Goal: Information Seeking & Learning: Learn about a topic

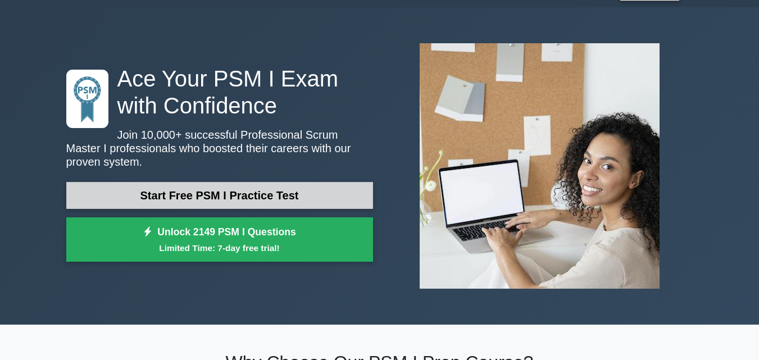
scroll to position [38, 0]
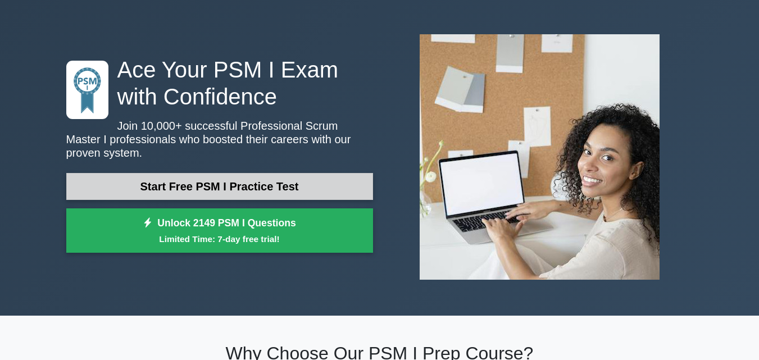
click at [235, 182] on link "Start Free PSM I Practice Test" at bounding box center [219, 186] width 307 height 27
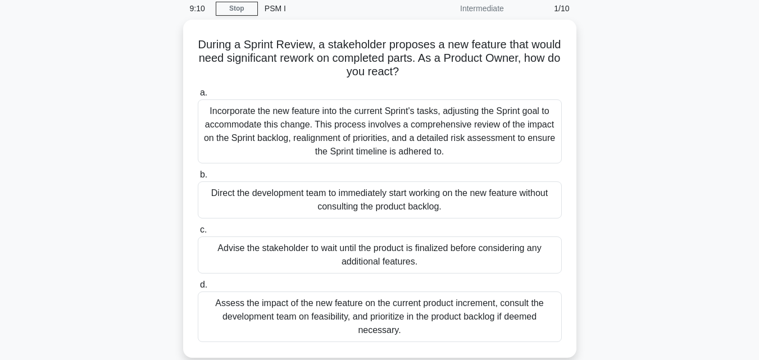
scroll to position [47, 0]
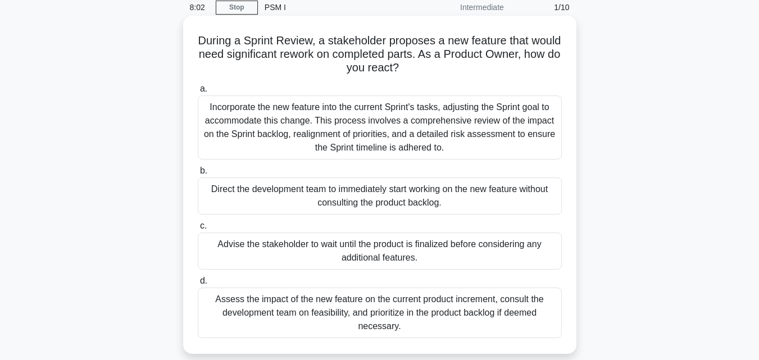
click at [230, 296] on div "Assess the impact of the new feature on the current product increment, consult …" at bounding box center [380, 312] width 364 height 51
click at [198, 285] on input "d. Assess the impact of the new feature on the current product increment, consu…" at bounding box center [198, 280] width 0 height 7
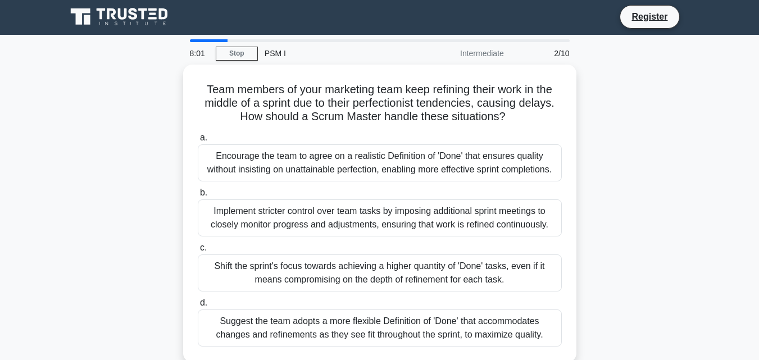
scroll to position [0, 0]
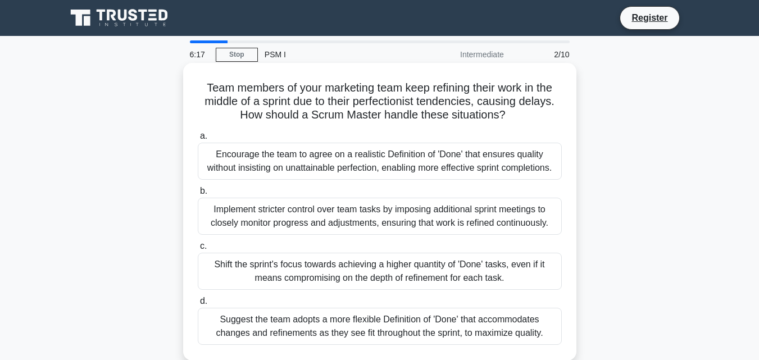
click at [407, 321] on div "Suggest the team adopts a more flexible Definition of 'Done' that accommodates …" at bounding box center [380, 326] width 364 height 37
click at [198, 305] on input "d. Suggest the team adopts a more flexible Definition of 'Done' that accommodat…" at bounding box center [198, 301] width 0 height 7
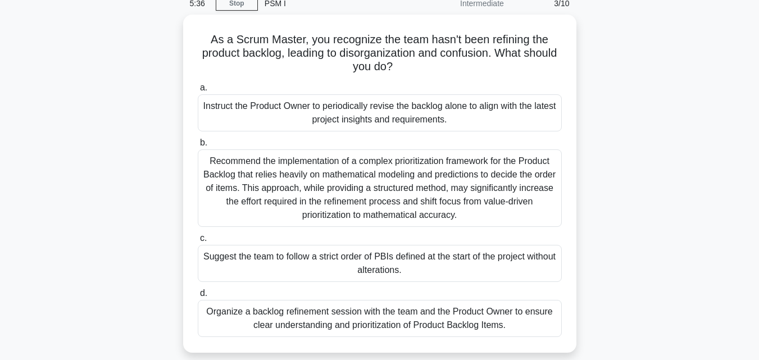
scroll to position [58, 0]
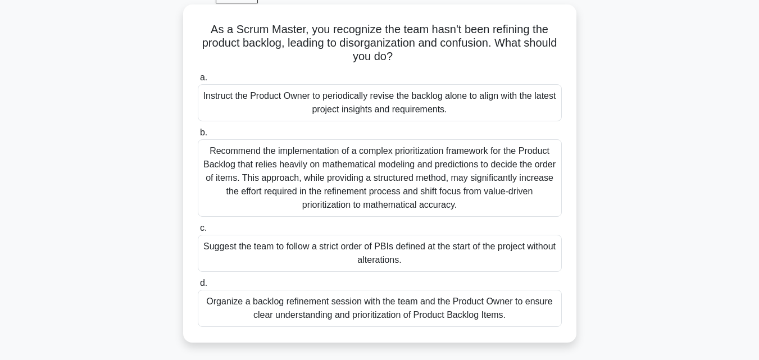
click at [338, 307] on div "Organize a backlog refinement session with the team and the Product Owner to en…" at bounding box center [380, 308] width 364 height 37
click at [198, 287] on input "d. Organize a backlog refinement session with the team and the Product Owner to…" at bounding box center [198, 283] width 0 height 7
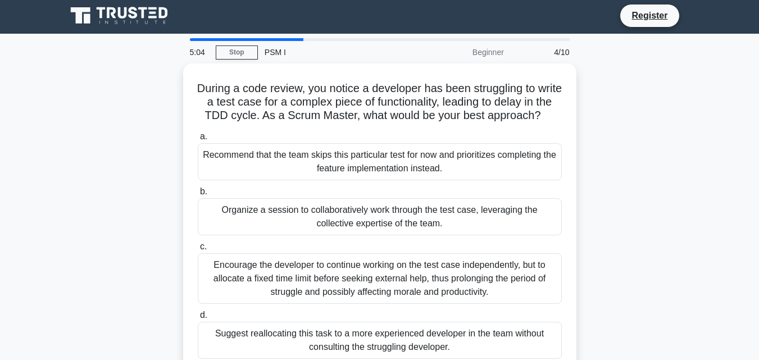
scroll to position [0, 0]
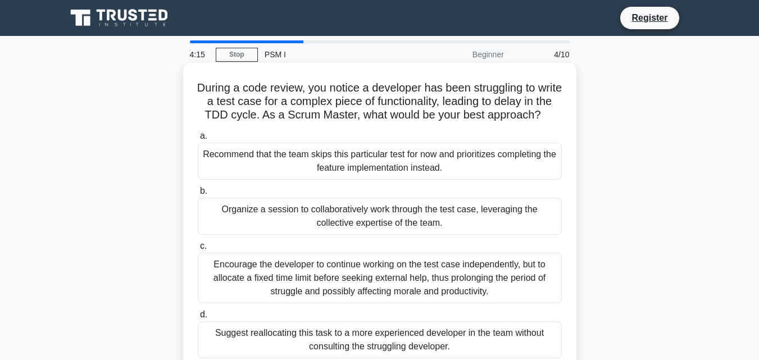
click at [236, 230] on div "Organize a session to collaboratively work through the test case, leveraging th…" at bounding box center [380, 216] width 364 height 37
click at [198, 195] on input "b. Organize a session to collaboratively work through the test case, leveraging…" at bounding box center [198, 191] width 0 height 7
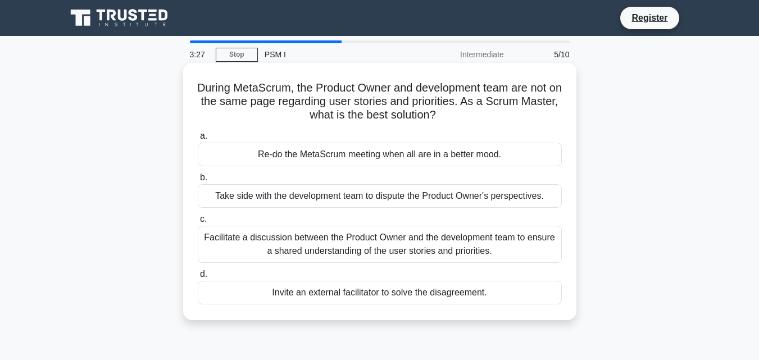
click at [387, 245] on div "Facilitate a discussion between the Product Owner and the development team to e…" at bounding box center [380, 244] width 364 height 37
click at [198, 223] on input "c. Facilitate a discussion between the Product Owner and the development team t…" at bounding box center [198, 219] width 0 height 7
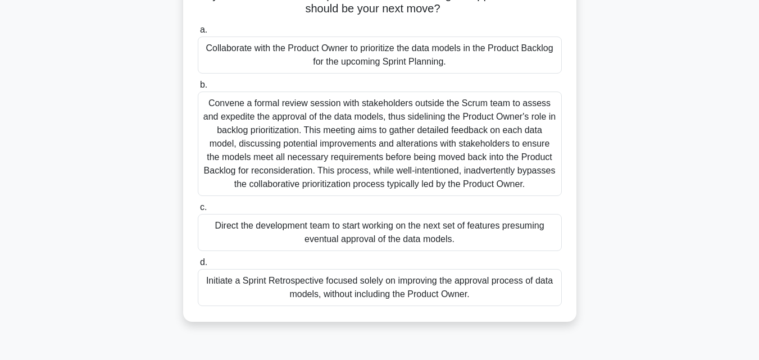
scroll to position [124, 0]
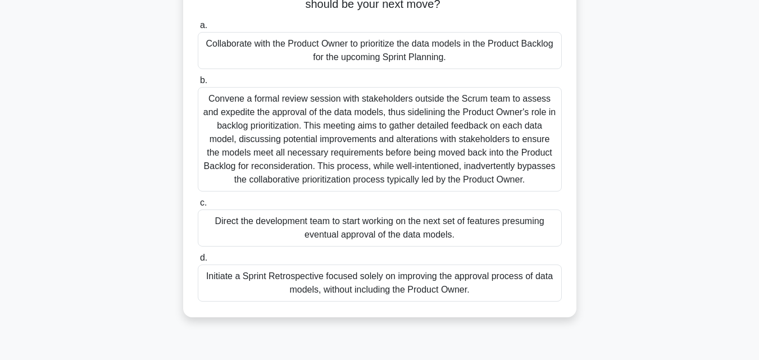
click at [405, 52] on div "Collaborate with the Product Owner to prioritize the data models in the Product…" at bounding box center [380, 50] width 364 height 37
click at [198, 29] on input "a. Collaborate with the Product Owner to prioritize the data models in the Prod…" at bounding box center [198, 25] width 0 height 7
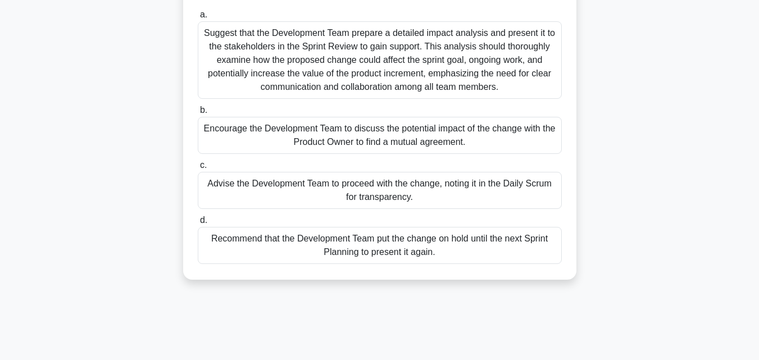
scroll to position [0, 0]
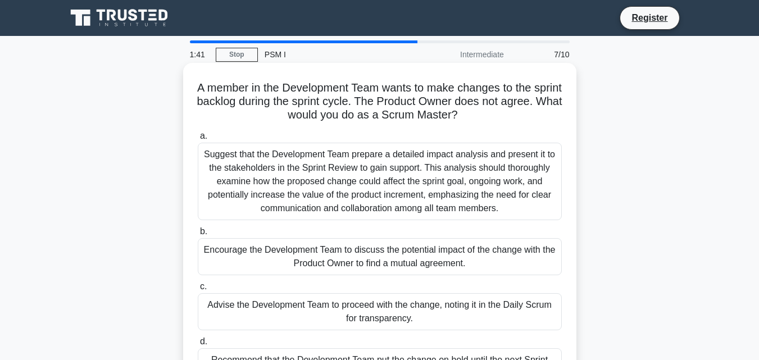
click at [244, 307] on div "Advise the Development Team to proceed with the change, noting it in the Daily …" at bounding box center [380, 311] width 364 height 37
click at [198, 290] on input "c. Advise the Development Team to proceed with the change, noting it in the Dai…" at bounding box center [198, 286] width 0 height 7
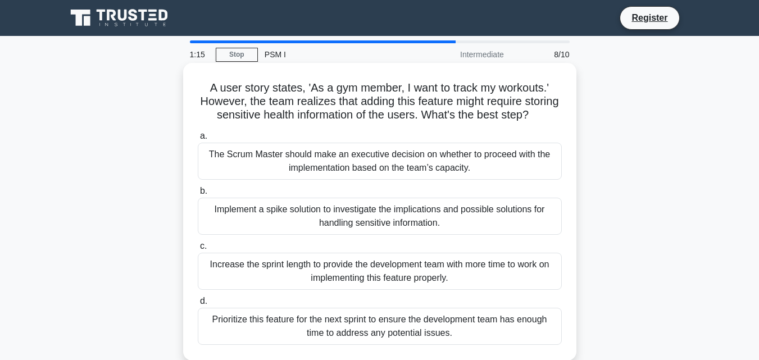
click at [227, 225] on div "Implement a spike solution to investigate the implications and possible solutio…" at bounding box center [380, 216] width 364 height 37
click at [198, 195] on input "b. Implement a spike solution to investigate the implications and possible solu…" at bounding box center [198, 191] width 0 height 7
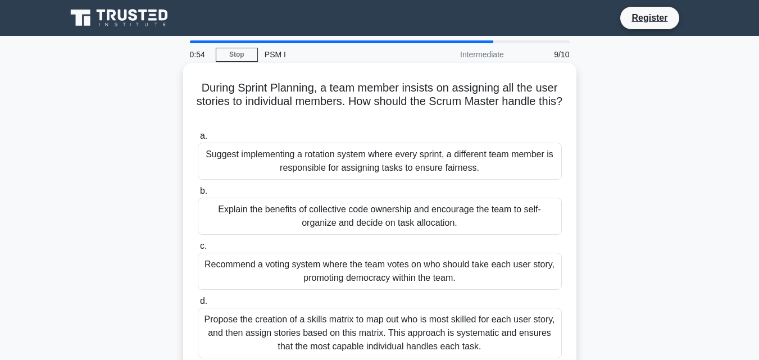
click at [327, 165] on div "Suggest implementing a rotation system where every sprint, a different team mem…" at bounding box center [380, 161] width 364 height 37
click at [198, 140] on input "a. Suggest implementing a rotation system where every sprint, a different team …" at bounding box center [198, 136] width 0 height 7
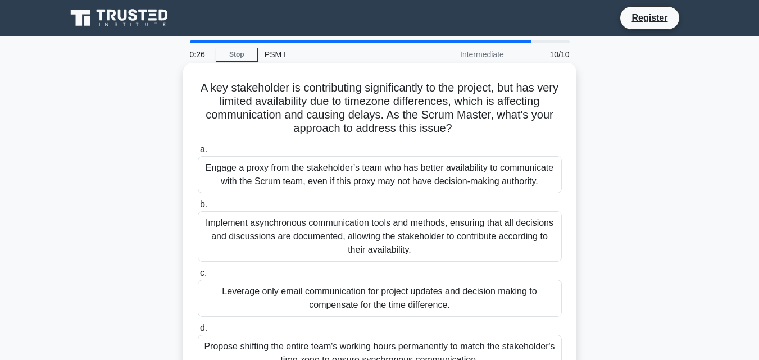
click at [331, 229] on div "Implement asynchronous communication tools and methods, ensuring that all decis…" at bounding box center [380, 236] width 364 height 51
click at [198, 208] on input "b. Implement asynchronous communication tools and methods, ensuring that all de…" at bounding box center [198, 204] width 0 height 7
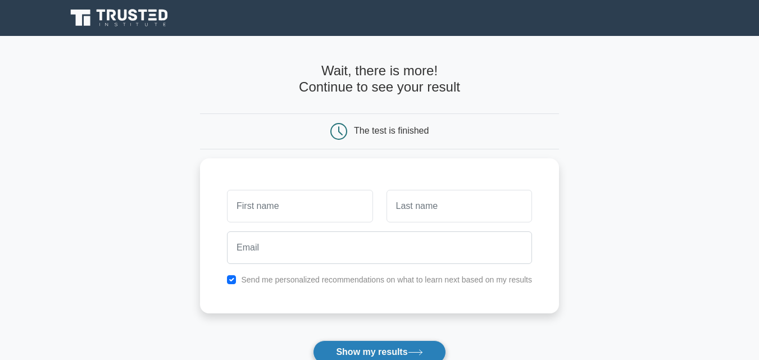
click at [385, 351] on button "Show my results" at bounding box center [379, 352] width 133 height 24
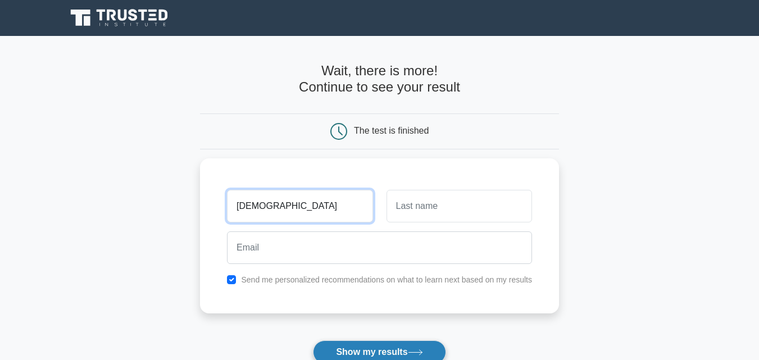
type input "[DEMOGRAPHIC_DATA]"
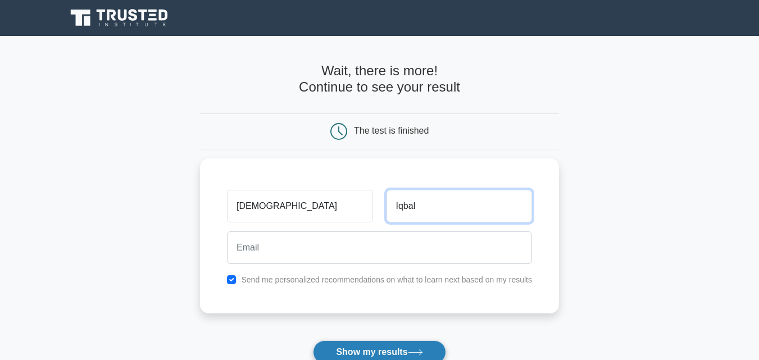
type input "Iqbal"
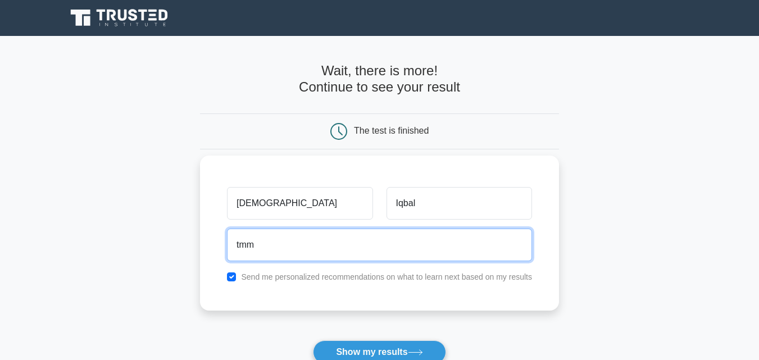
type input "tmmiqbal413@gmail.com"
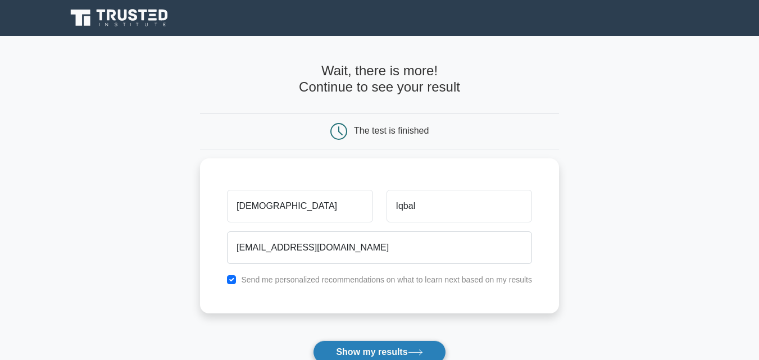
click at [361, 350] on button "Show my results" at bounding box center [379, 352] width 133 height 24
